Goal: Check status: Check status

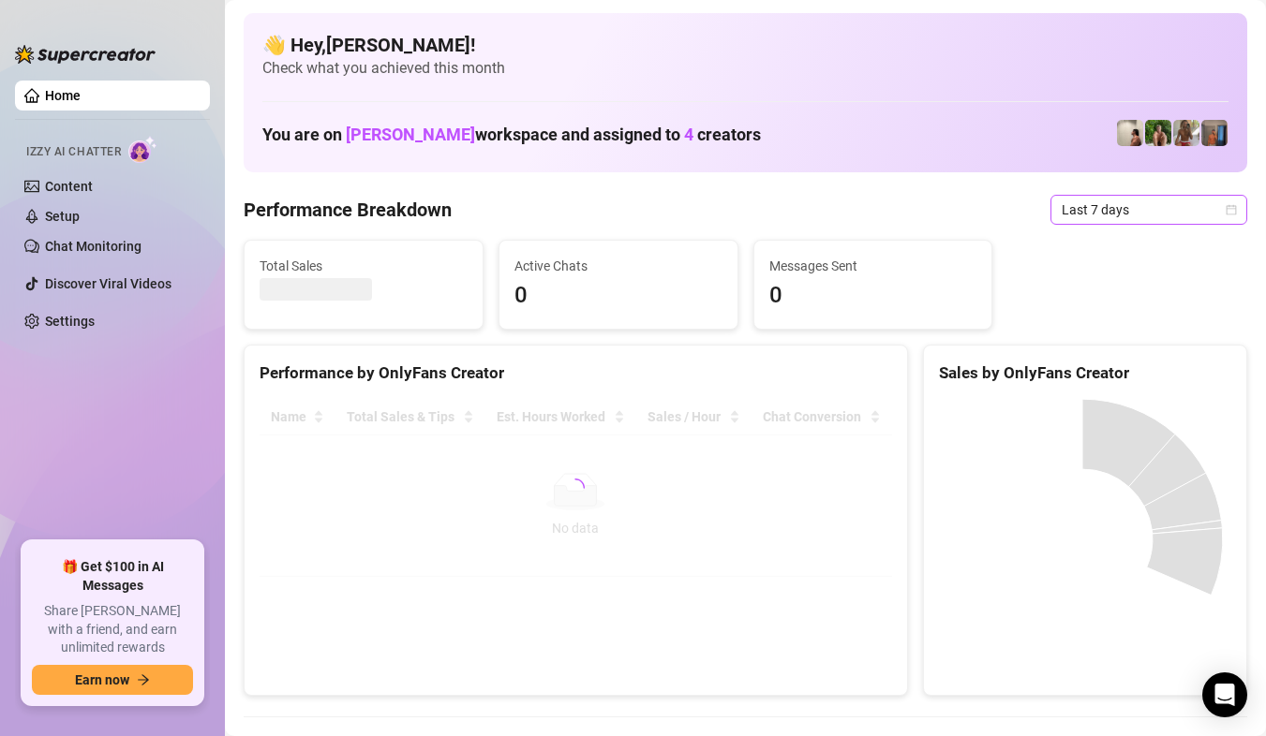
click at [1223, 222] on div "Last 7 days" at bounding box center [1148, 210] width 197 height 30
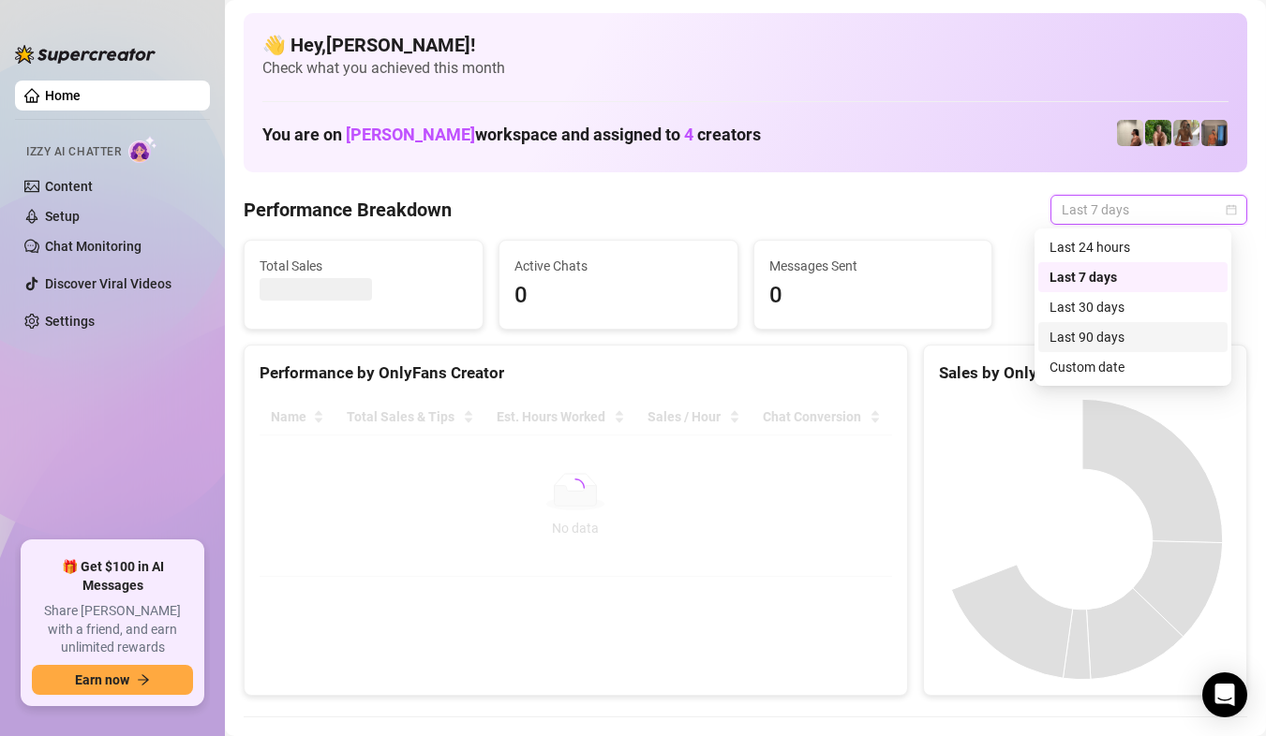
click at [1124, 365] on div "Custom date" at bounding box center [1132, 367] width 167 height 21
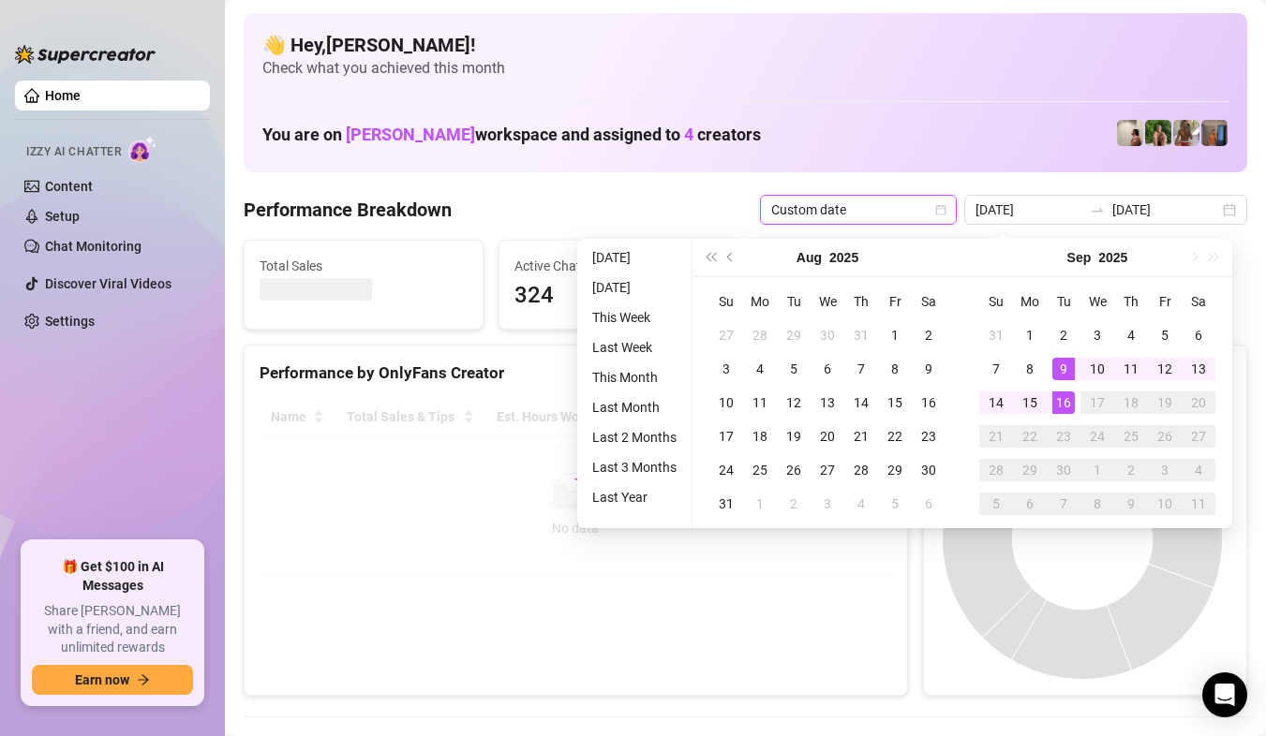
click at [1060, 404] on div "16" at bounding box center [1063, 403] width 22 height 22
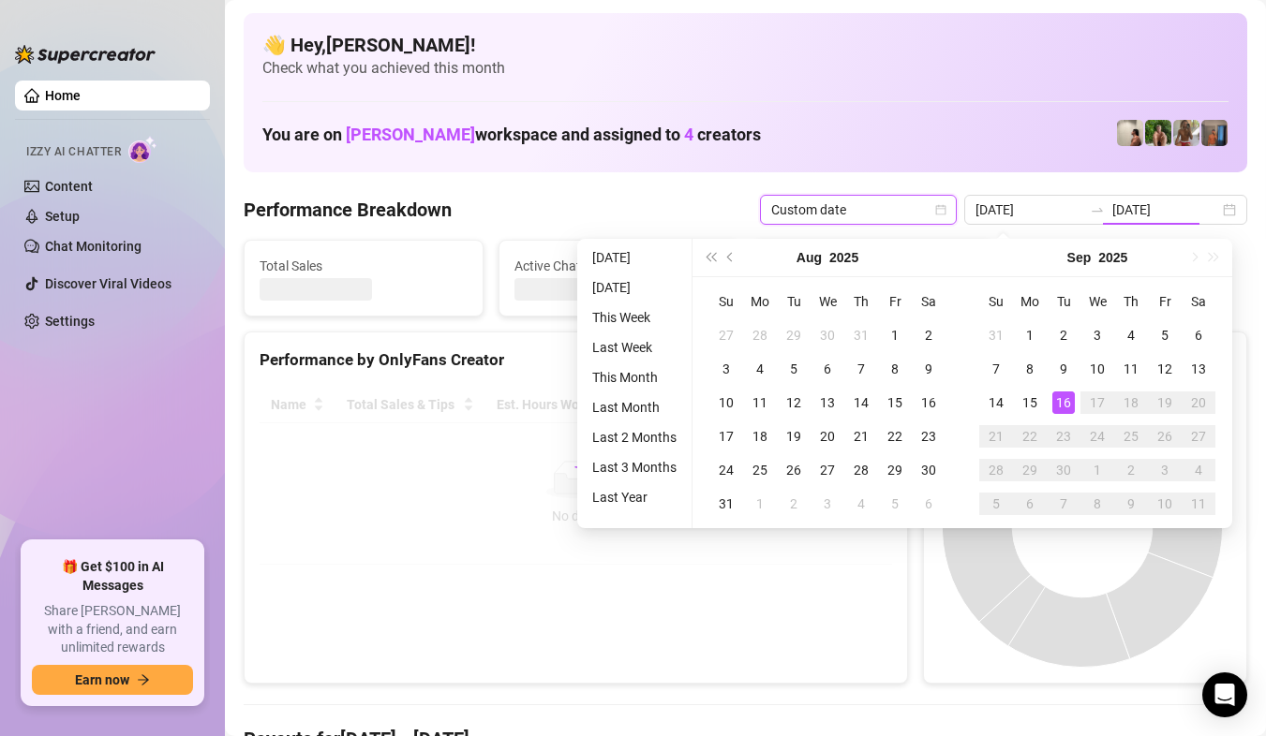
type input "[DATE]"
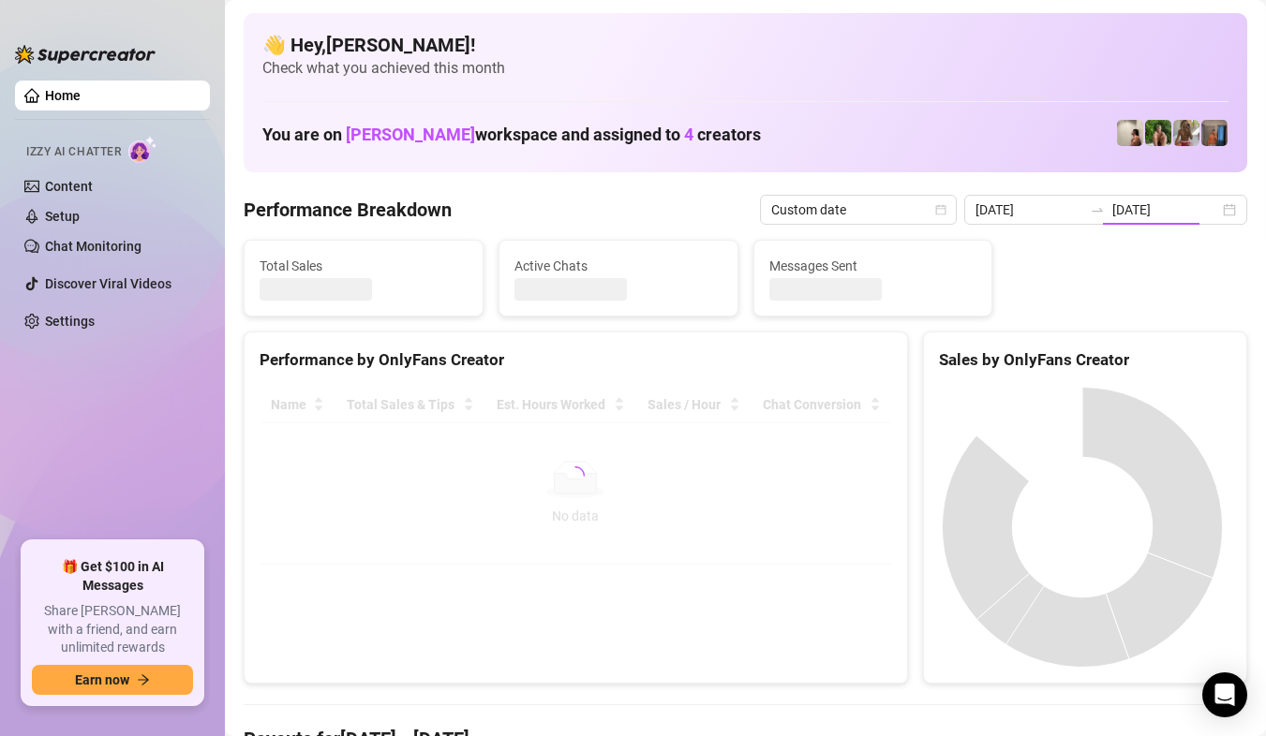
type input "[DATE]"
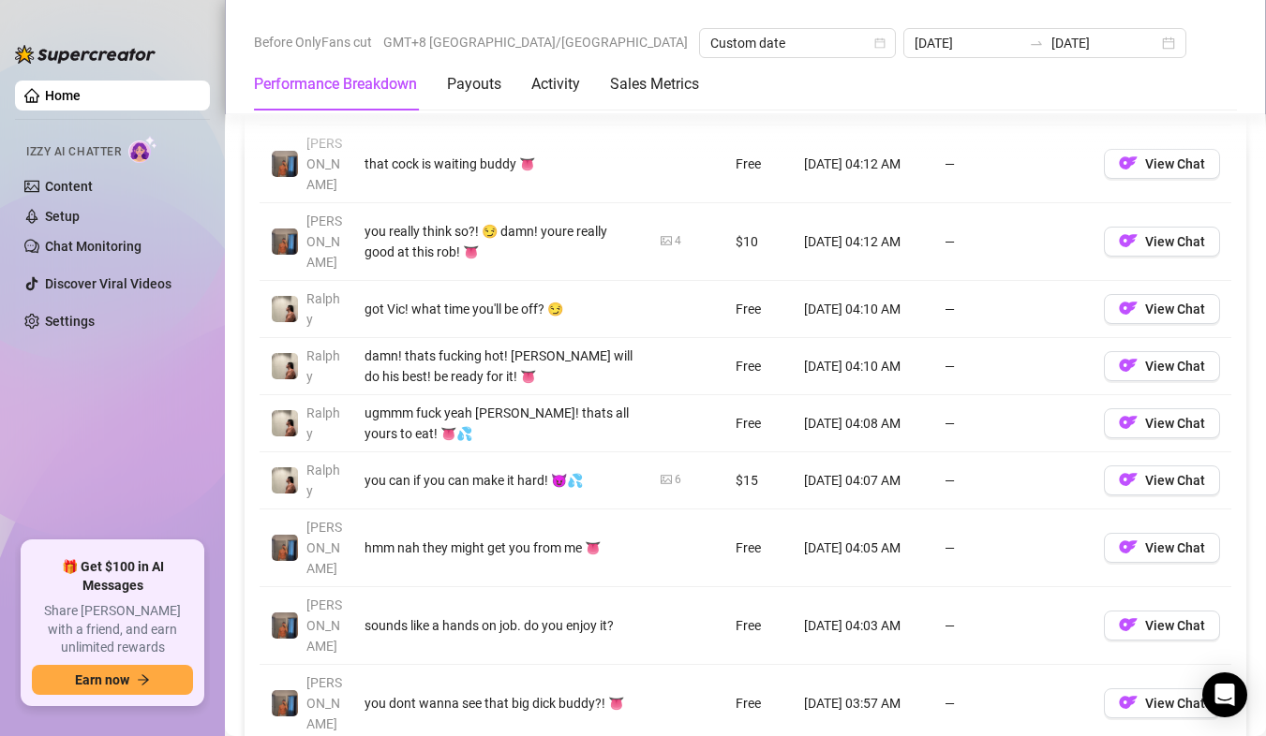
scroll to position [2155, 0]
